Goal: Task Accomplishment & Management: Manage account settings

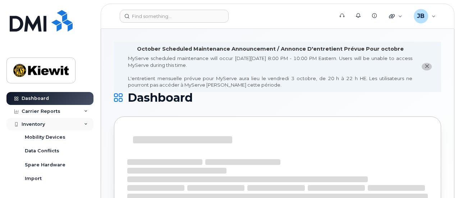
click at [80, 119] on div "Inventory" at bounding box center [49, 124] width 87 height 13
click at [82, 120] on div "Inventory" at bounding box center [49, 124] width 87 height 13
click at [72, 135] on link "Mobility Devices" at bounding box center [56, 137] width 74 height 14
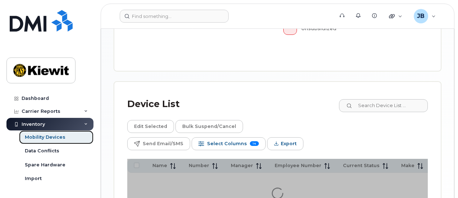
scroll to position [364, 0]
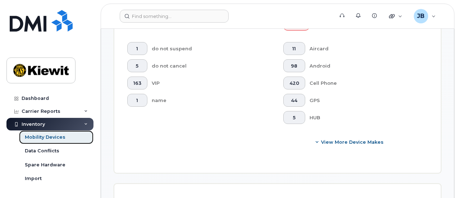
scroll to position [382, 0]
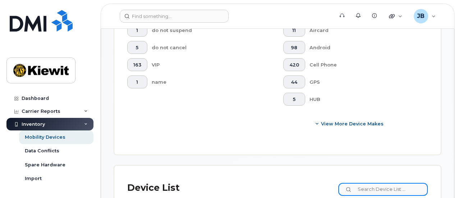
click at [403, 183] on input at bounding box center [382, 189] width 89 height 13
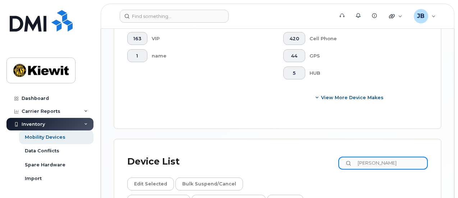
scroll to position [418, 0]
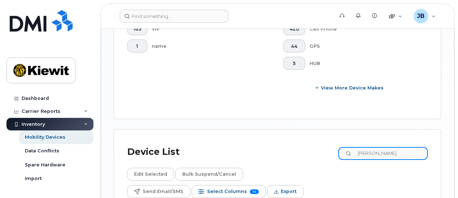
type input "lynn gard"
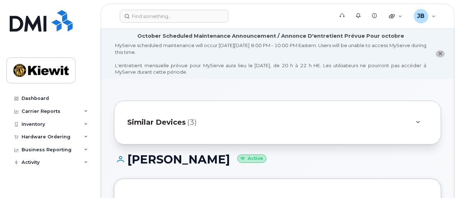
click at [237, 76] on li "October Scheduled Maintenance Announcement / Annonce D'entretient Prévue Pour o…" at bounding box center [277, 54] width 353 height 50
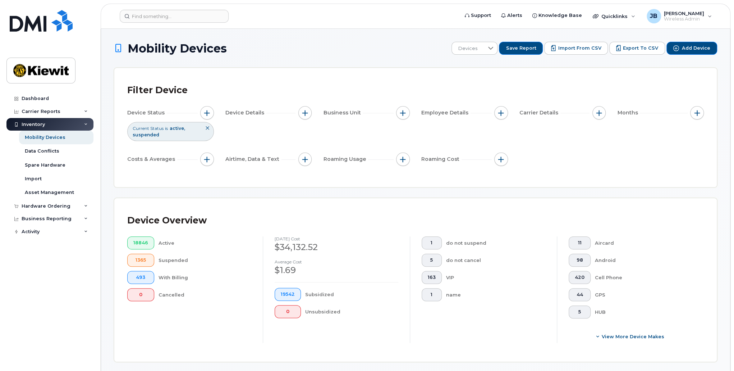
scroll to position [180, 0]
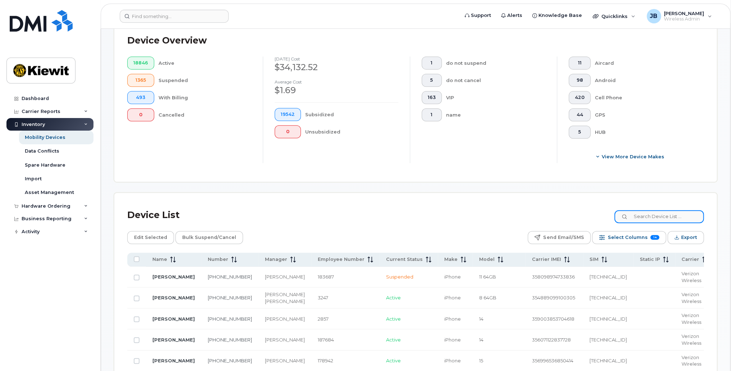
click at [458, 198] on input at bounding box center [658, 216] width 89 height 13
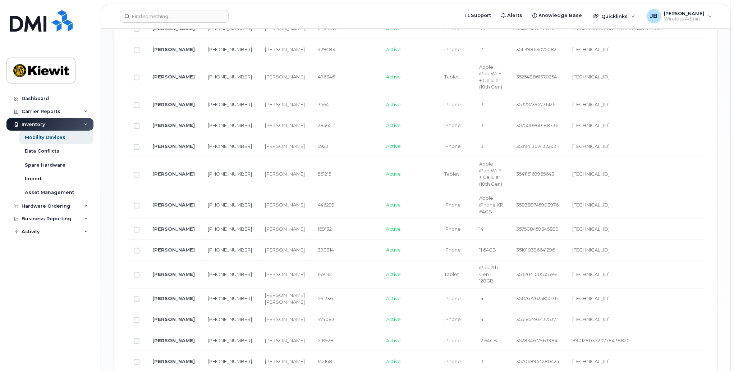
scroll to position [719, 0]
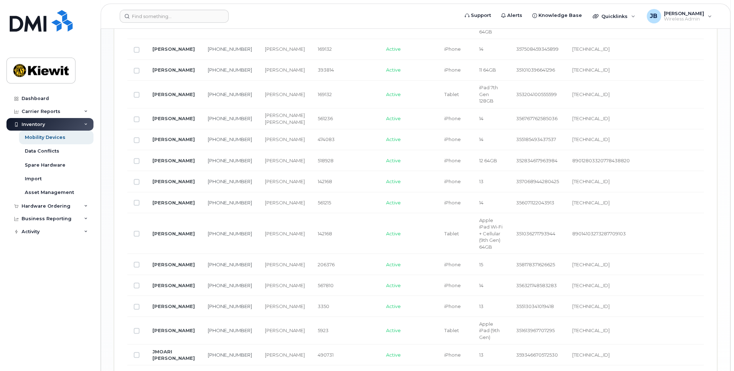
type input "106119"
click at [171, 198] on link "[PERSON_NAME]" at bounding box center [173, 233] width 42 height 6
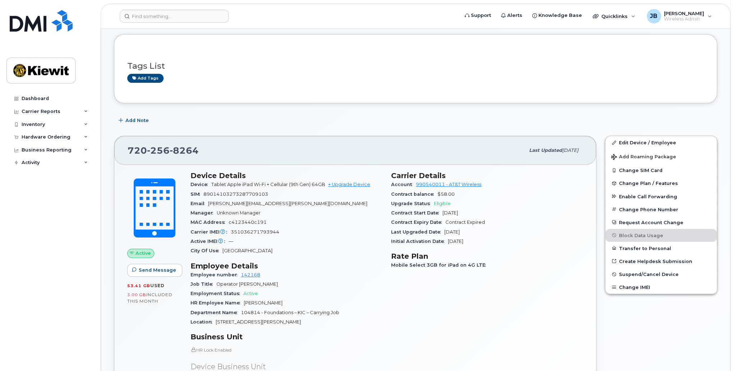
scroll to position [144, 0]
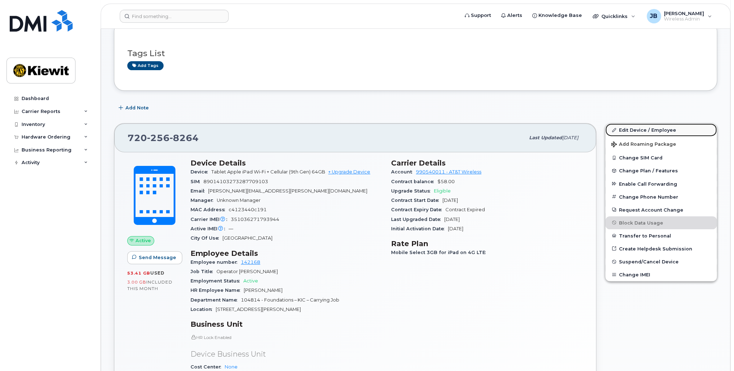
click at [618, 130] on link "Edit Device / Employee" at bounding box center [660, 129] width 111 height 13
click at [664, 127] on link "Edit Device / Employee" at bounding box center [660, 129] width 111 height 13
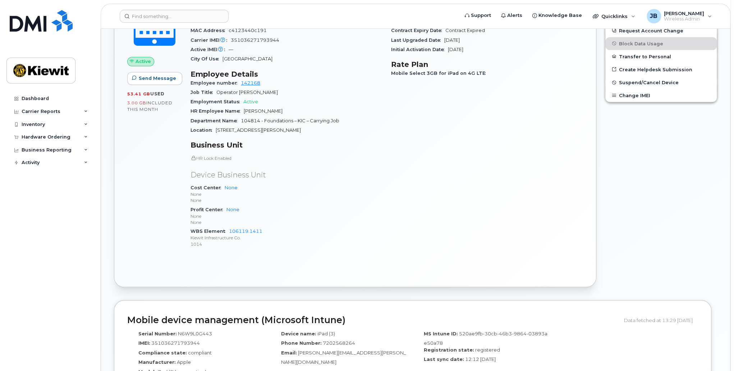
scroll to position [202, 0]
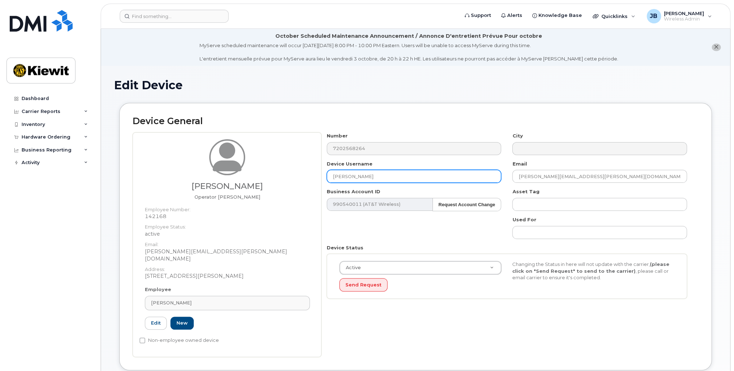
drag, startPoint x: 387, startPoint y: 174, endPoint x: 238, endPoint y: 191, distance: 149.8
click at [238, 191] on div "Juan Simental Vazquez Operator Foreman Employee Number: 142168 Employee Status:…" at bounding box center [416, 244] width 566 height 224
type input "[PERSON_NAME]"
click at [446, 230] on div "Number 7202568264 City Device Username Juan Simental Vazquez Email JUAN.SIMENTA…" at bounding box center [506, 217] width 371 height 171
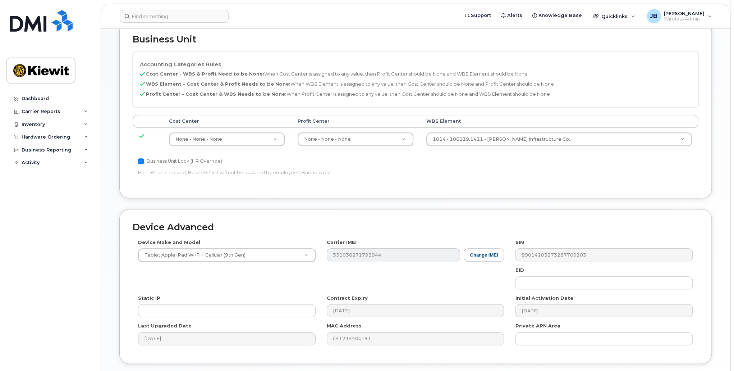
scroll to position [403, 0]
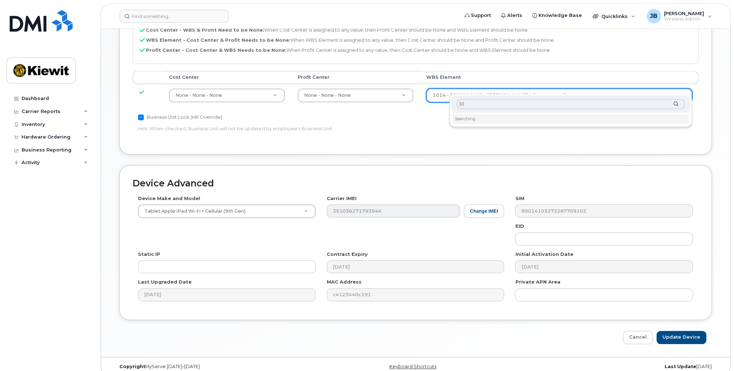
type input "1"
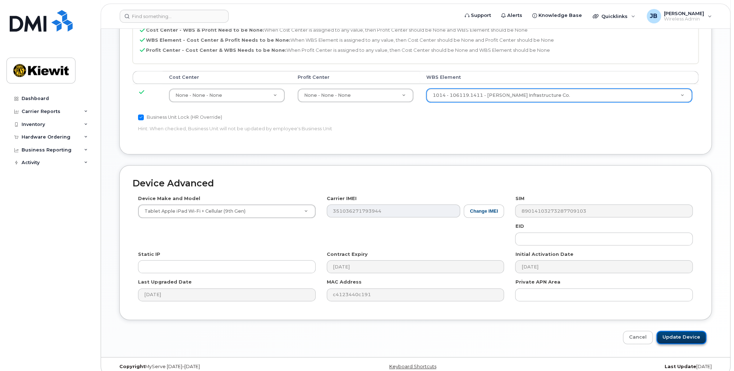
click at [685, 332] on input "Update Device" at bounding box center [681, 336] width 50 height 13
type input "Saving..."
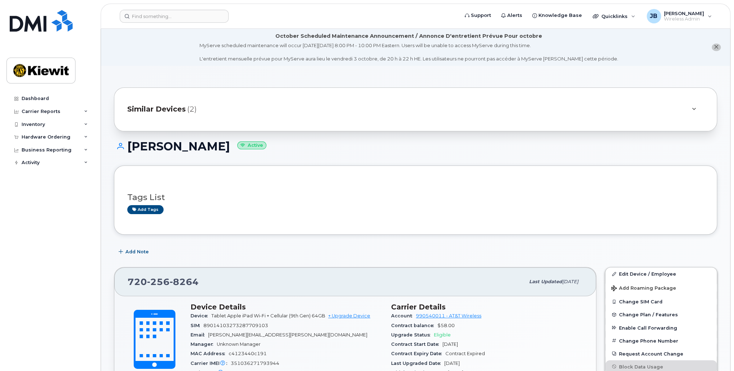
click at [178, 114] on span "Similar Devices" at bounding box center [156, 109] width 59 height 10
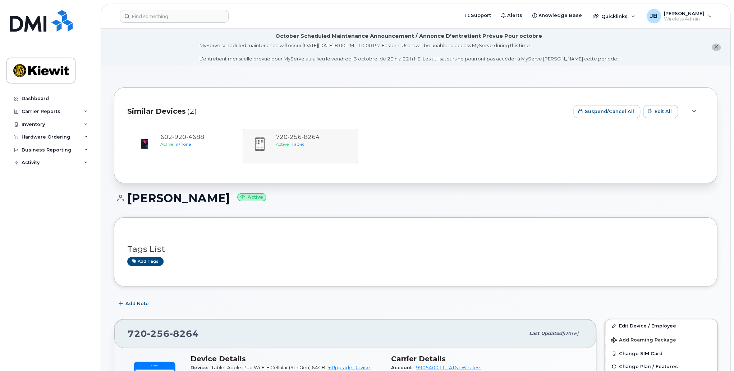
drag, startPoint x: 178, startPoint y: 114, endPoint x: 171, endPoint y: 115, distance: 7.3
click at [178, 114] on span "Similar Devices" at bounding box center [156, 111] width 59 height 10
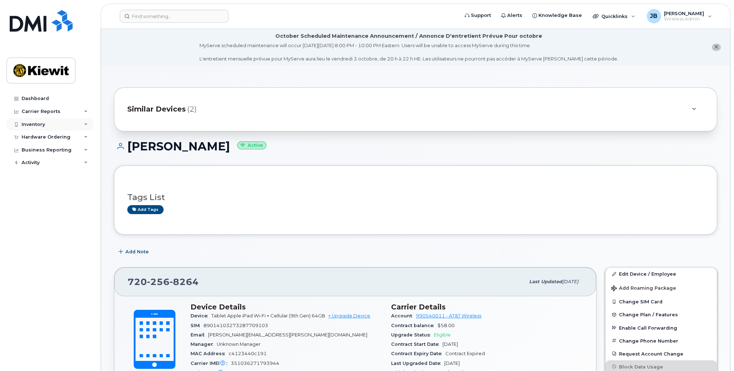
click at [87, 124] on icon at bounding box center [86, 125] width 4 height 4
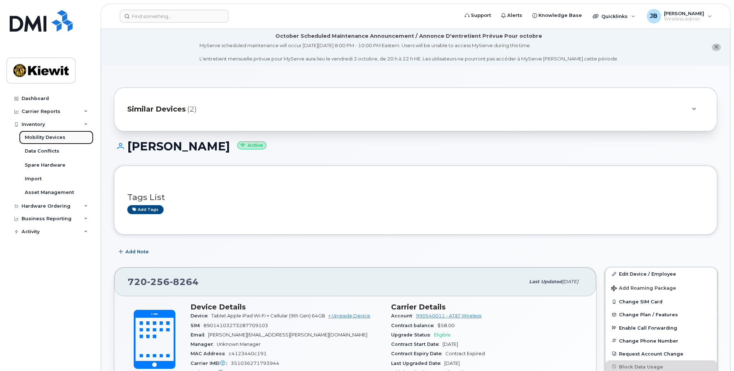
click at [65, 138] on link "Mobility Devices" at bounding box center [56, 137] width 74 height 14
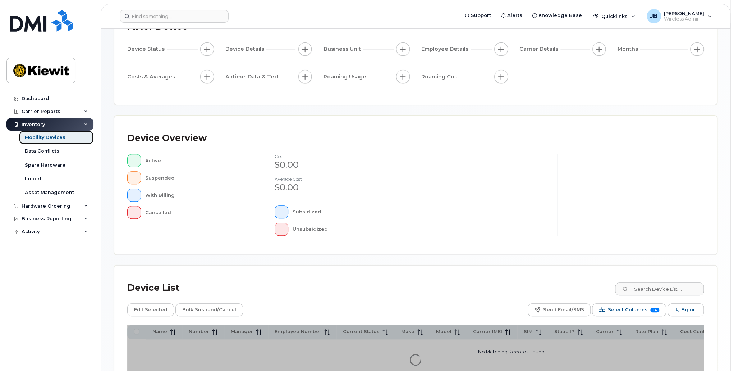
scroll to position [138, 0]
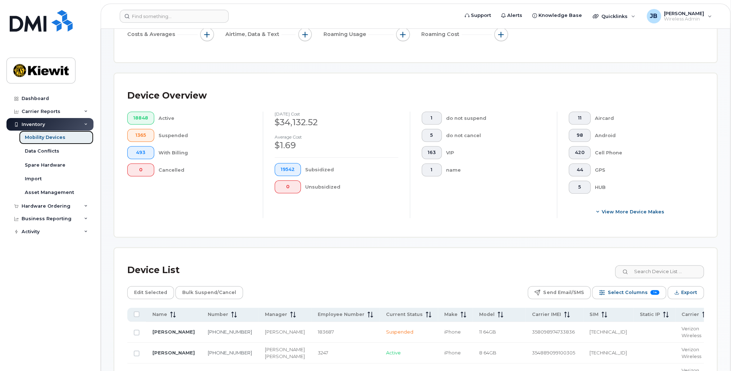
scroll to position [156, 0]
